Goal: Transaction & Acquisition: Book appointment/travel/reservation

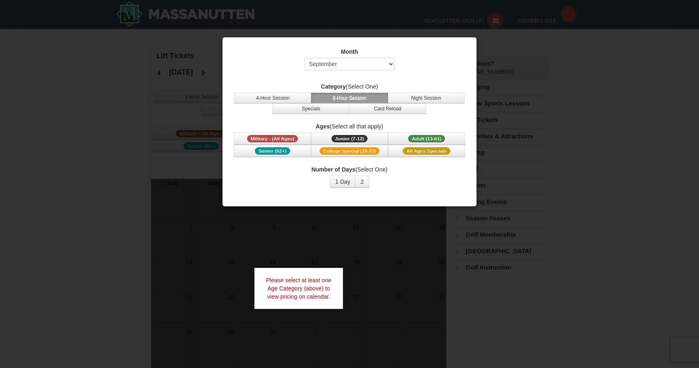
select select "9"
click at [276, 148] on span "Senior (62+)" at bounding box center [272, 150] width 35 height 7
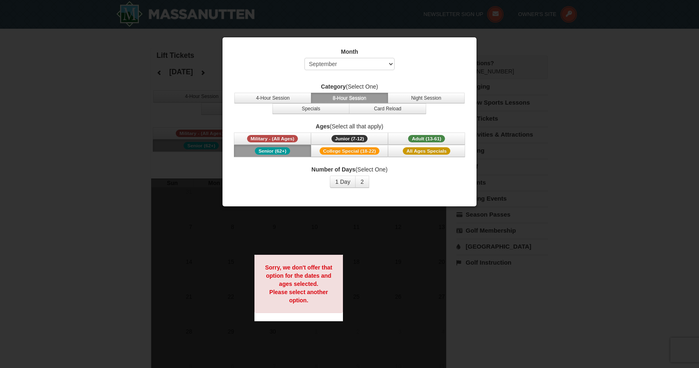
click at [276, 148] on span "Senior (62+)" at bounding box center [272, 150] width 35 height 7
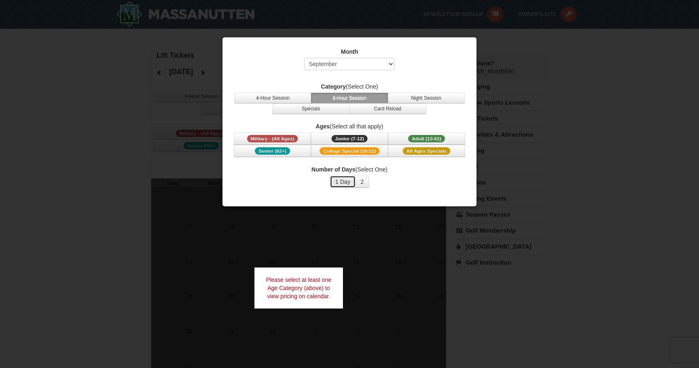
click at [340, 180] on button "1 Day" at bounding box center [343, 181] width 26 height 12
click at [365, 179] on button "2" at bounding box center [362, 181] width 14 height 12
click at [366, 179] on button "2" at bounding box center [362, 181] width 14 height 12
click at [343, 178] on button "1 Day" at bounding box center [343, 181] width 26 height 12
click at [273, 148] on span "Senior (62+)" at bounding box center [272, 150] width 35 height 7
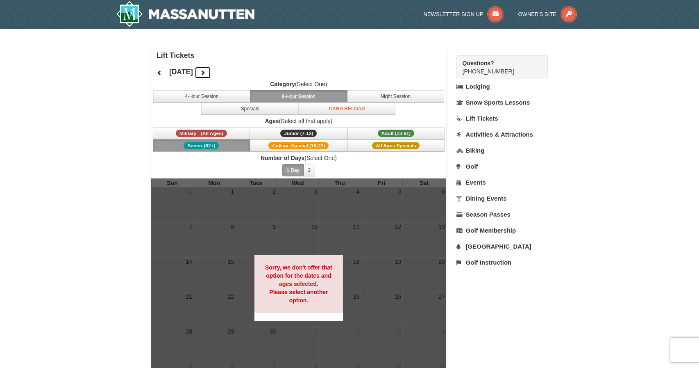
click at [206, 70] on icon at bounding box center [203, 73] width 6 height 6
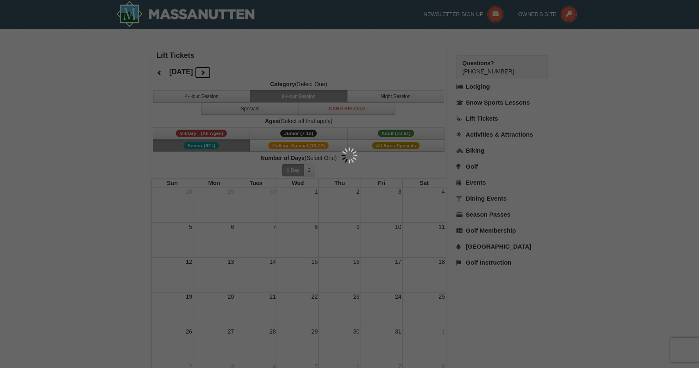
click at [233, 70] on div at bounding box center [349, 184] width 699 height 368
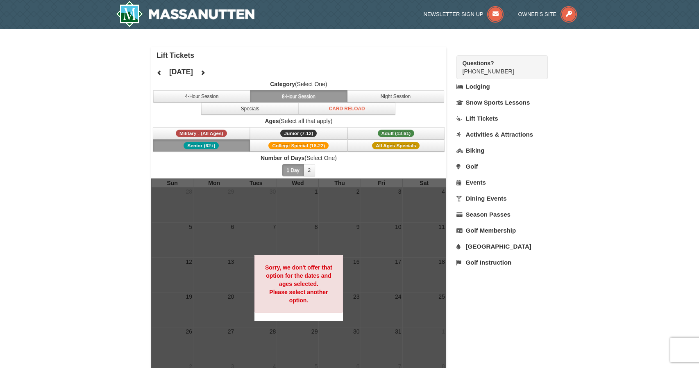
click at [233, 70] on div "October 2025 Category (Select One) 4-Hour Session 8-Hour Session Night Session …" at bounding box center [298, 121] width 295 height 115
click at [211, 68] on button at bounding box center [203, 72] width 16 height 12
click at [206, 71] on icon at bounding box center [203, 73] width 6 height 6
click at [210, 144] on span "Senior (62+)" at bounding box center [201, 145] width 35 height 7
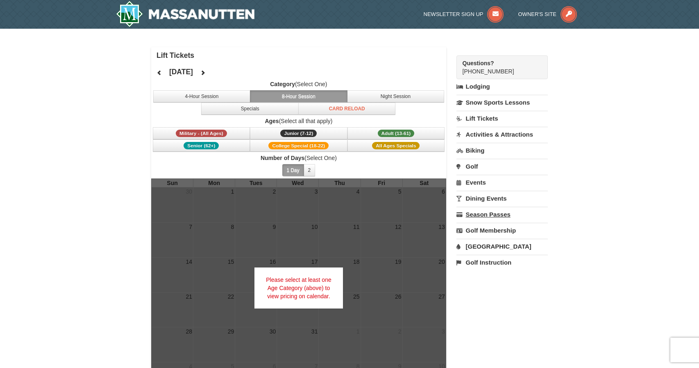
click at [492, 212] on link "Season Passes" at bounding box center [502, 214] width 91 height 15
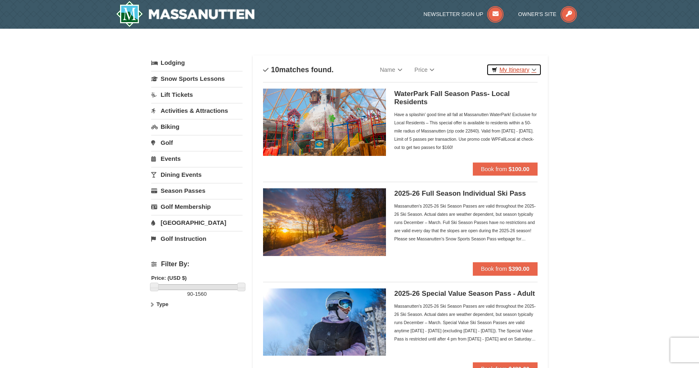
click at [531, 68] on link "My Itinerary" at bounding box center [513, 70] width 55 height 12
click at [212, 81] on link "Snow Sports Lessons" at bounding box center [196, 78] width 91 height 15
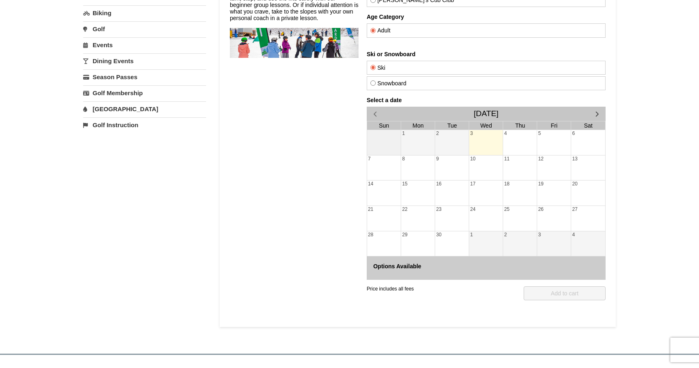
scroll to position [113, 0]
click at [599, 113] on span "button" at bounding box center [597, 114] width 9 height 9
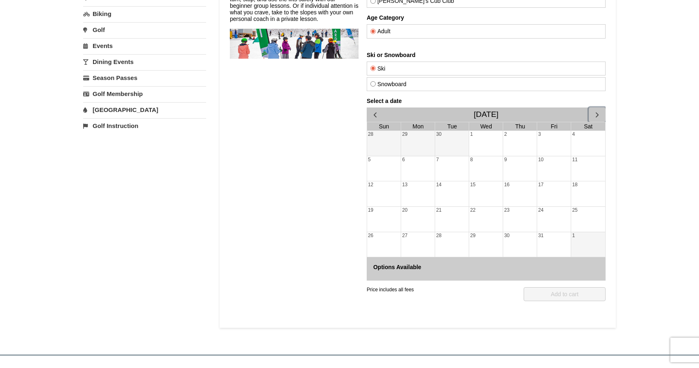
click at [598, 114] on span "button" at bounding box center [597, 114] width 9 height 9
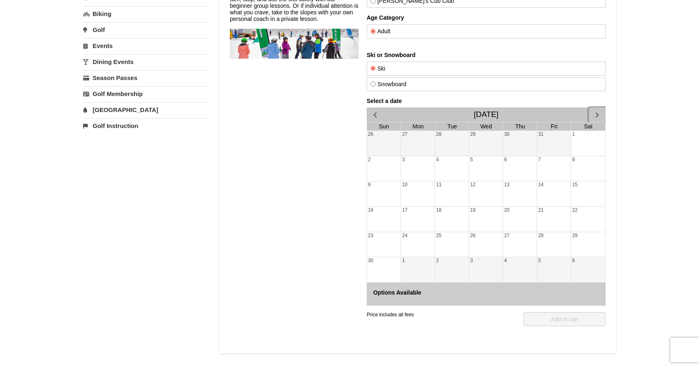
click at [599, 114] on span "button" at bounding box center [597, 114] width 9 height 9
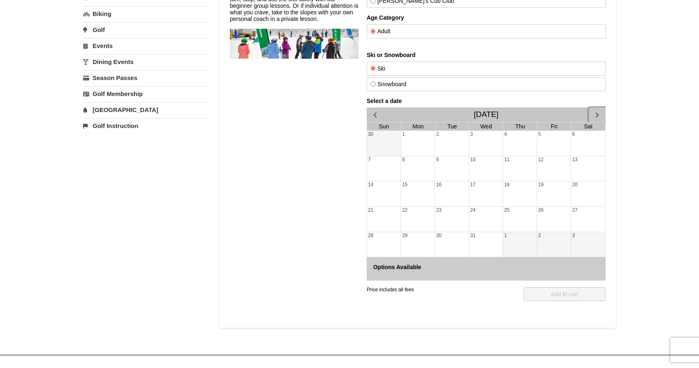
click at [453, 193] on div "16" at bounding box center [452, 193] width 34 height 25
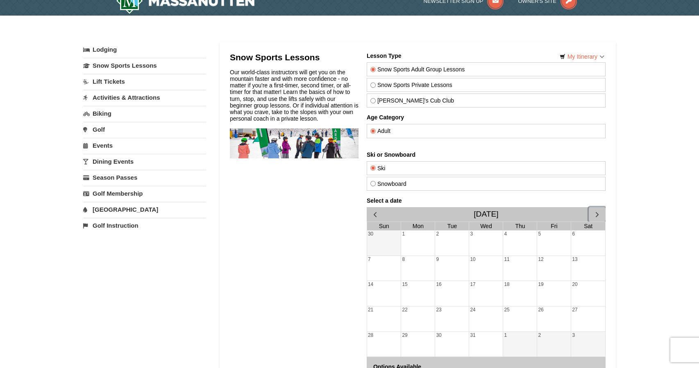
scroll to position [9, 0]
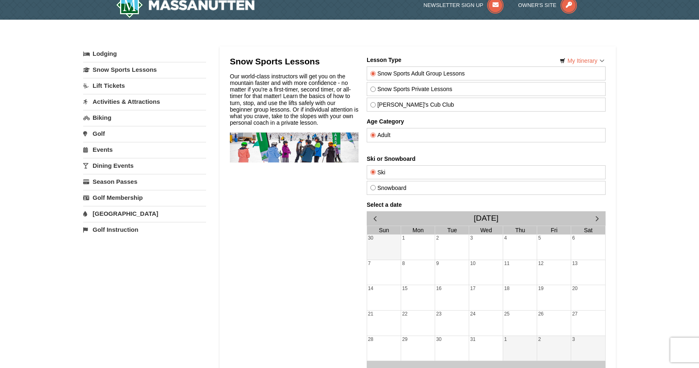
click at [107, 86] on link "Lift Tickets" at bounding box center [144, 85] width 123 height 15
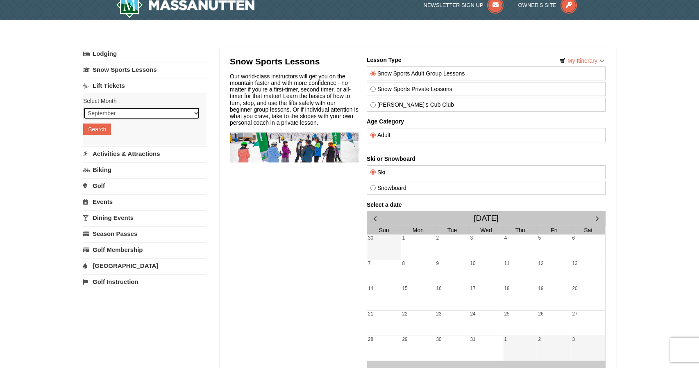
click at [194, 113] on select "September October November December January February March April May June July …" at bounding box center [141, 113] width 117 height 12
select select "12"
click at [83, 107] on select "September October November December January February March April May June July …" at bounding box center [141, 113] width 117 height 12
click at [102, 126] on button "Search" at bounding box center [97, 128] width 28 height 11
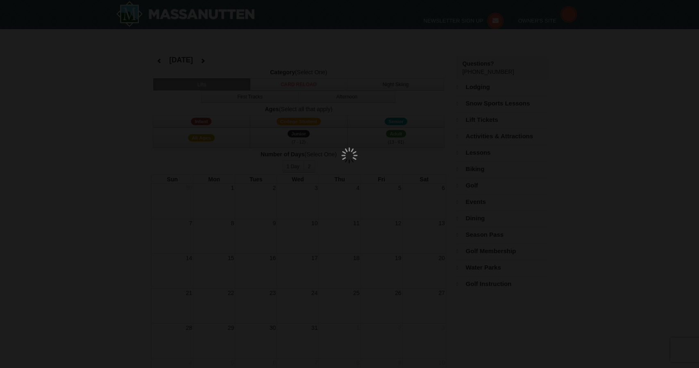
select select "12"
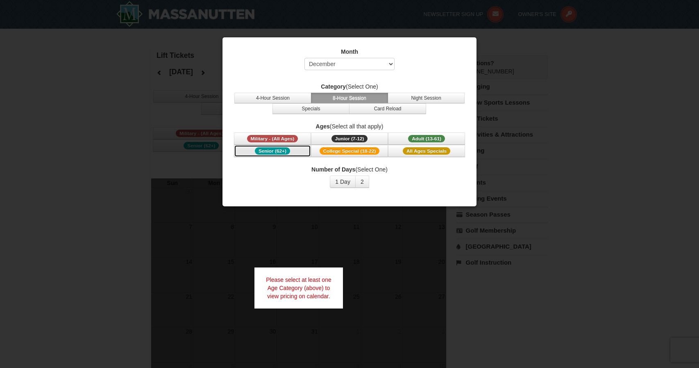
click at [278, 152] on span "Senior (62+)" at bounding box center [272, 150] width 35 height 7
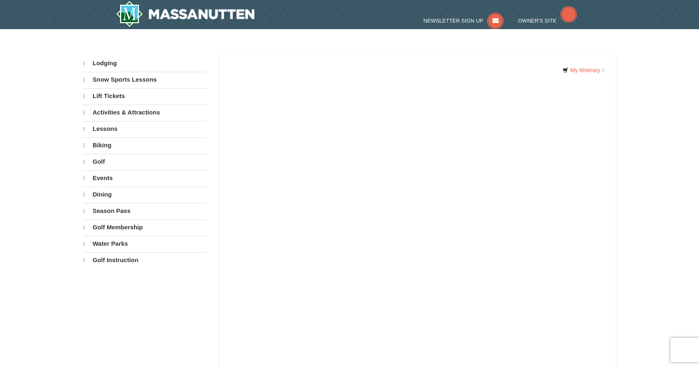
scroll to position [20, 0]
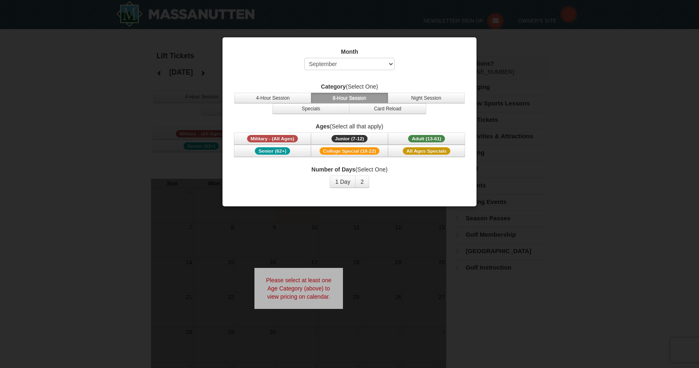
select select "9"
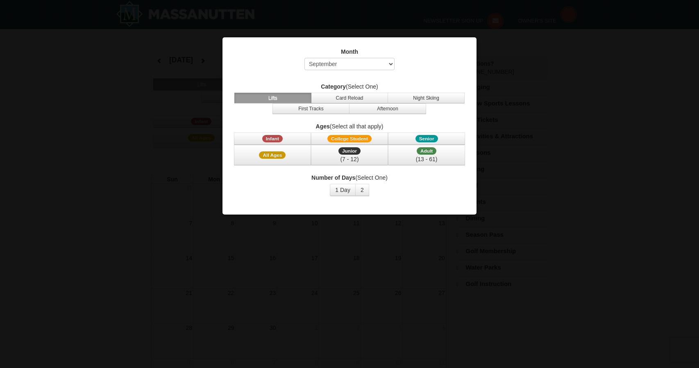
select select "9"
